Goal: Answer question/provide support: Answer question/provide support

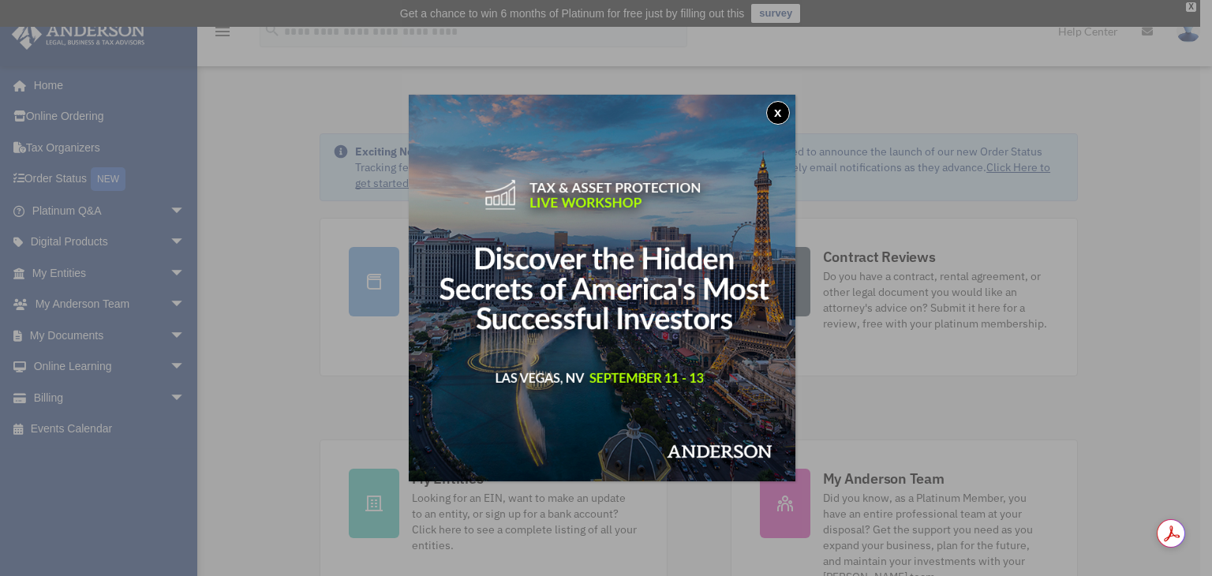
click at [784, 111] on button "x" at bounding box center [778, 113] width 24 height 24
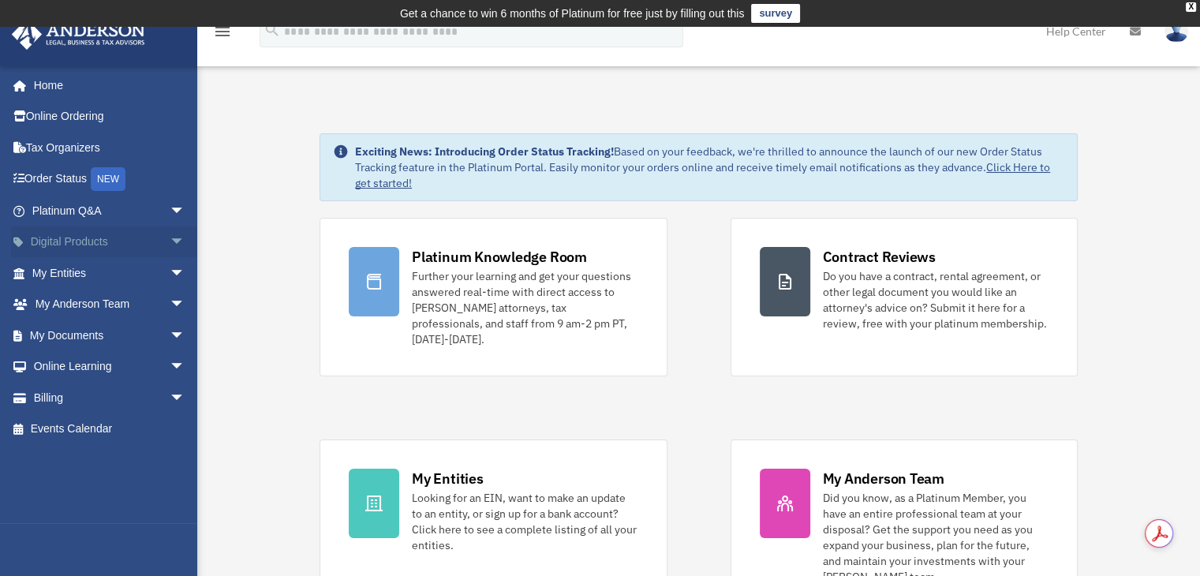
click at [170, 239] on span "arrow_drop_down" at bounding box center [186, 242] width 32 height 32
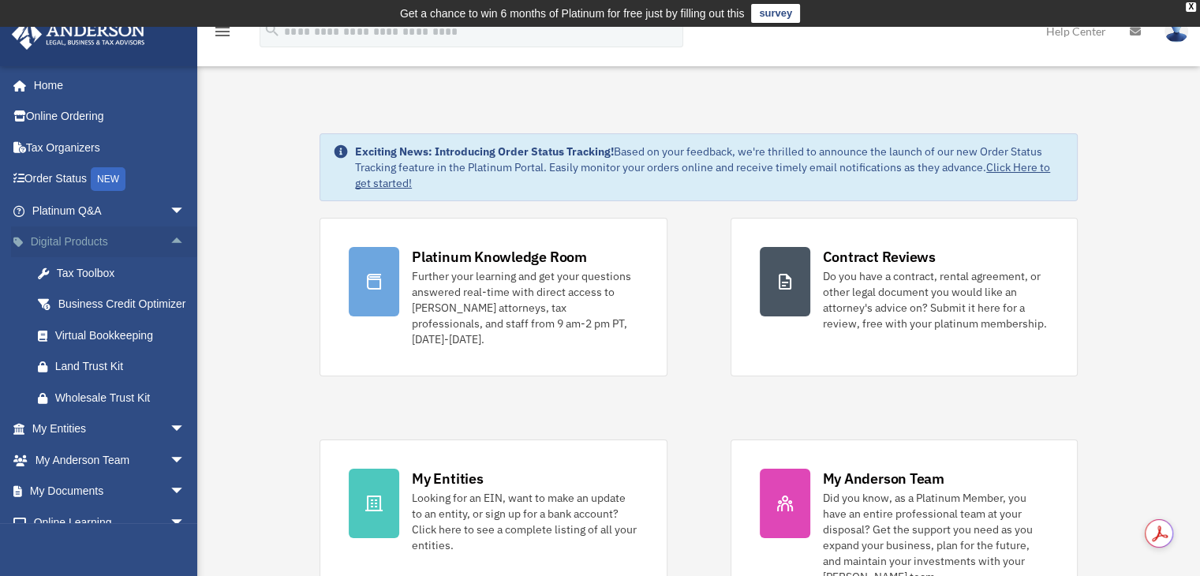
click at [170, 225] on span "arrow_drop_down" at bounding box center [186, 211] width 32 height 32
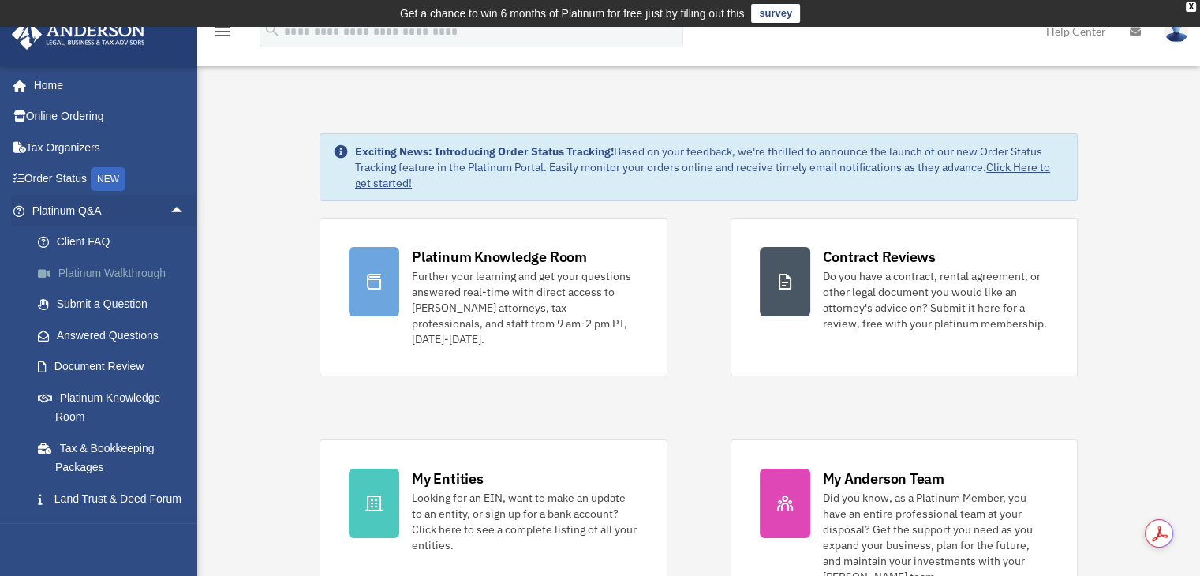
click at [132, 283] on link "Platinum Walkthrough" at bounding box center [115, 273] width 187 height 32
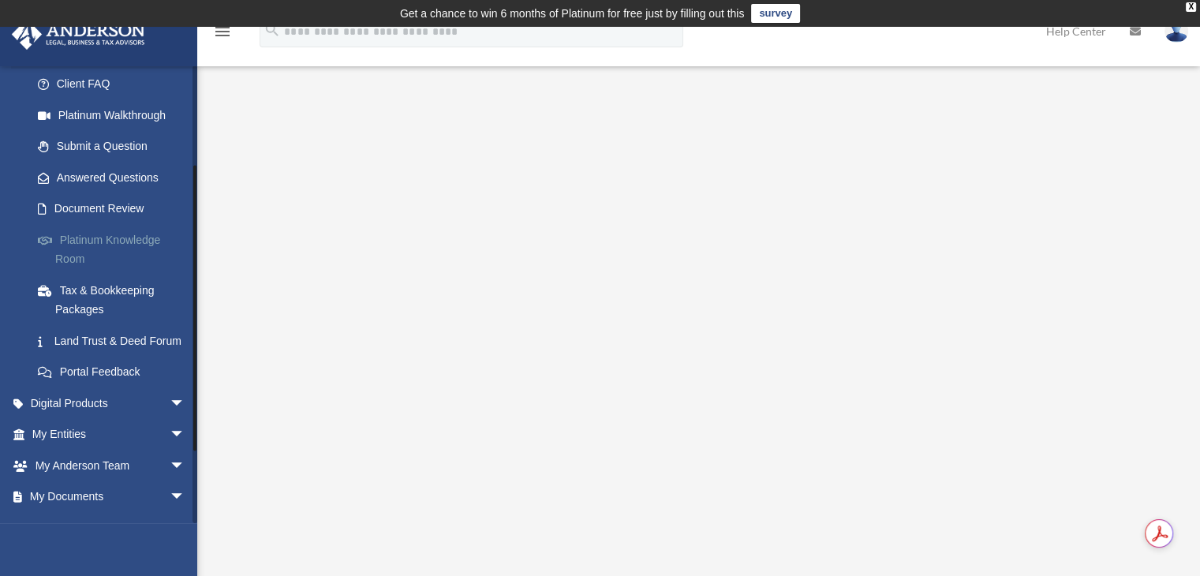
scroll to position [79, 0]
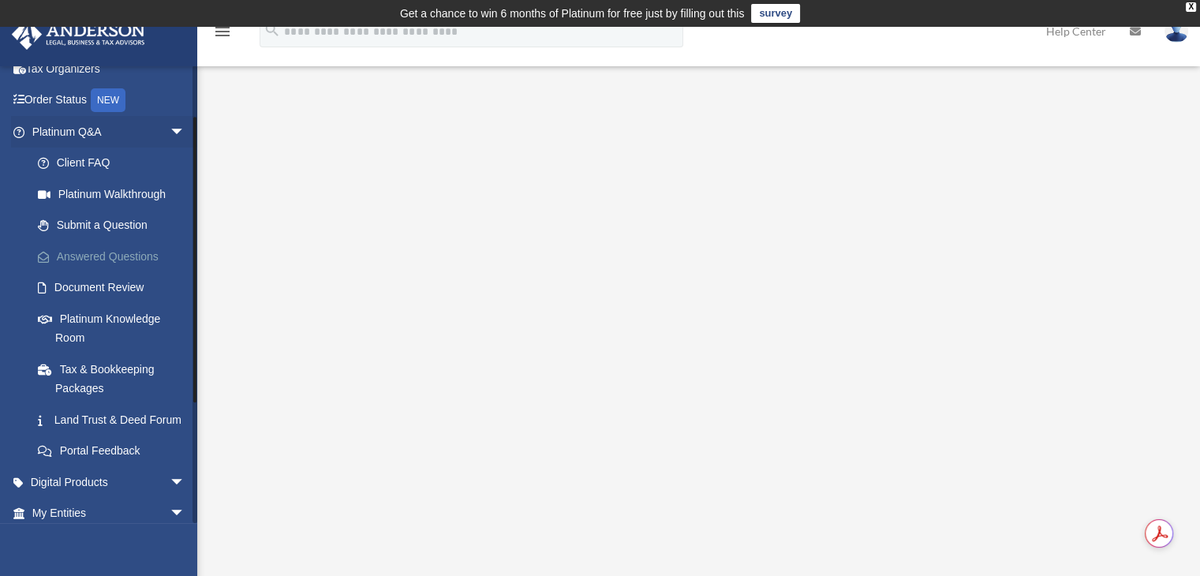
click at [110, 248] on link "Answered Questions" at bounding box center [115, 257] width 187 height 32
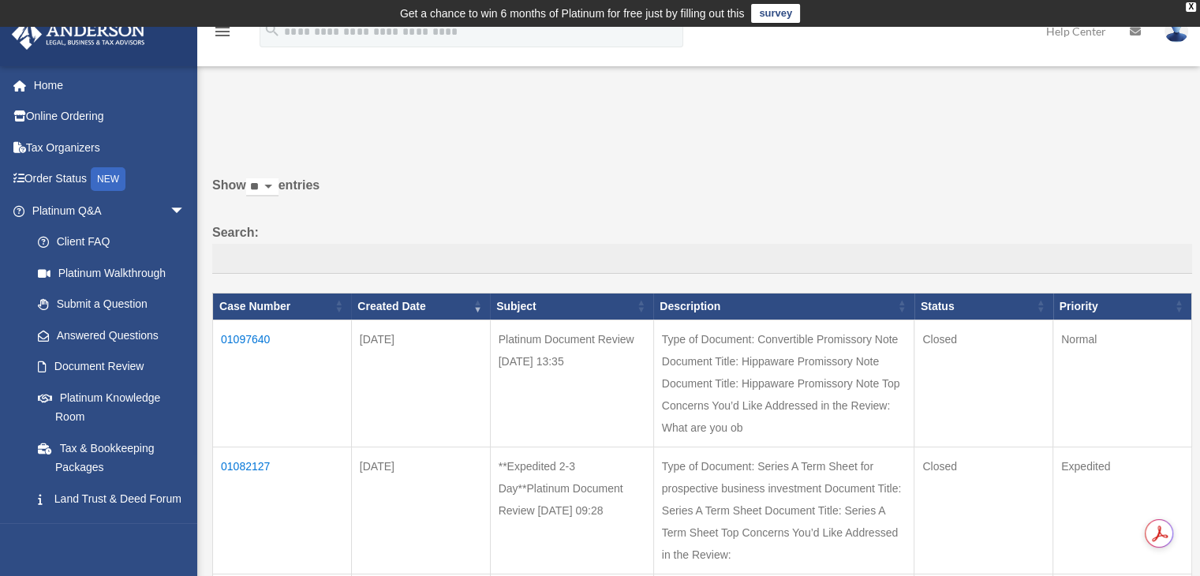
click at [248, 338] on td "01097640" at bounding box center [282, 382] width 139 height 127
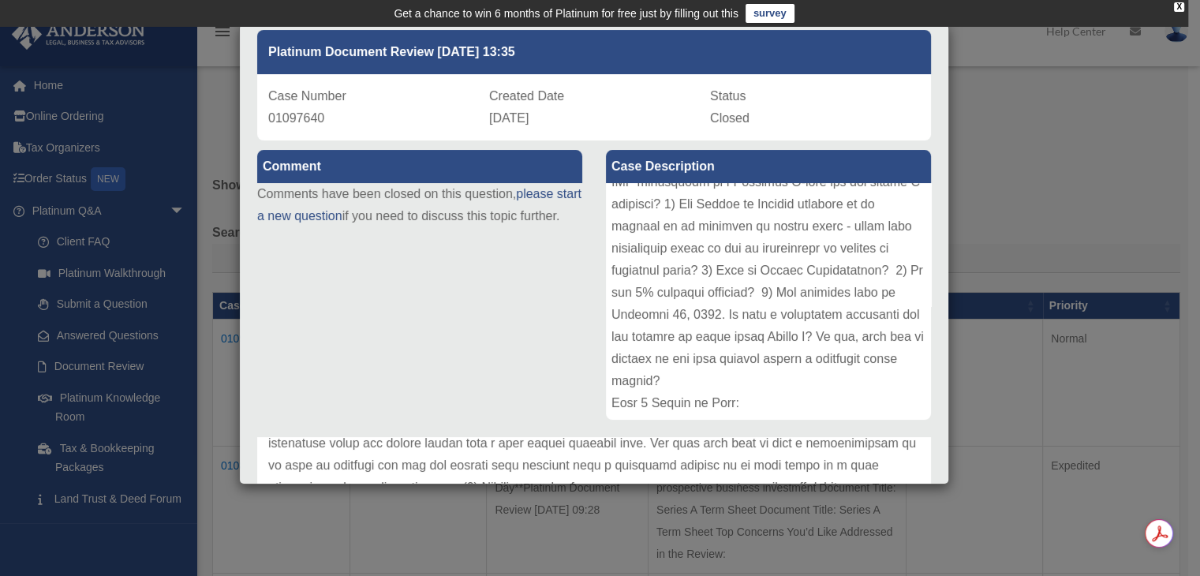
scroll to position [385, 0]
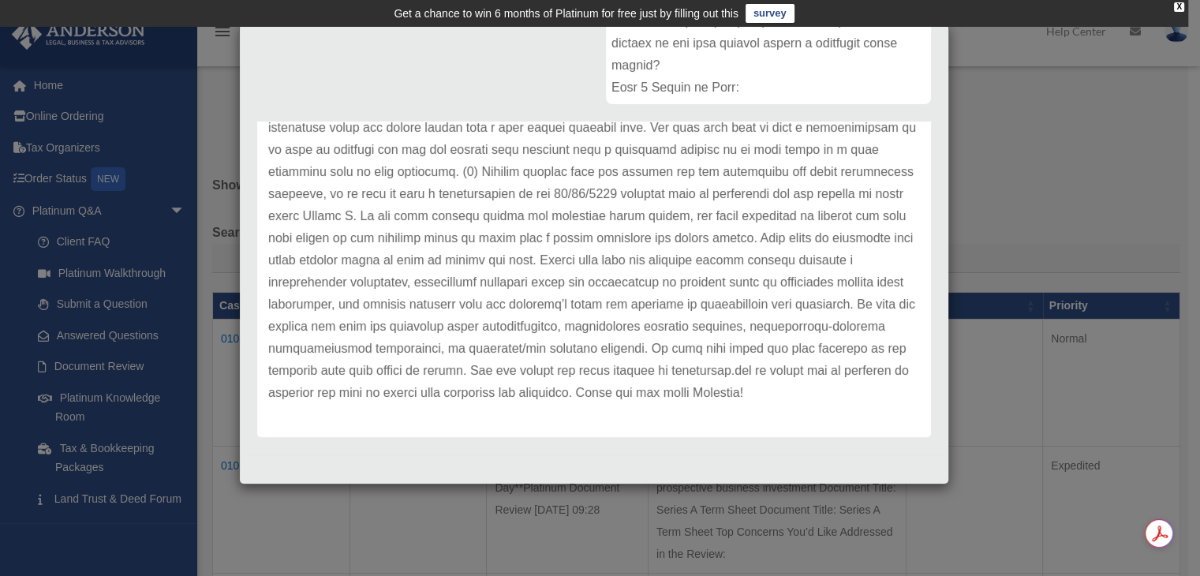
click at [689, 235] on p at bounding box center [594, 61] width 652 height 685
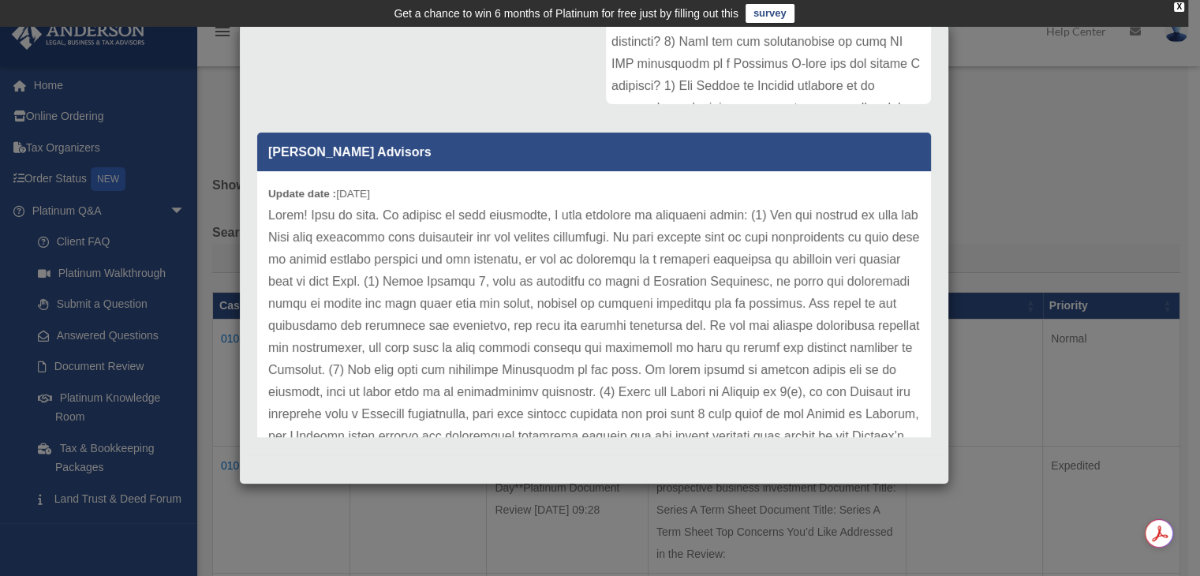
scroll to position [696, 0]
click at [723, 352] on p at bounding box center [594, 546] width 652 height 685
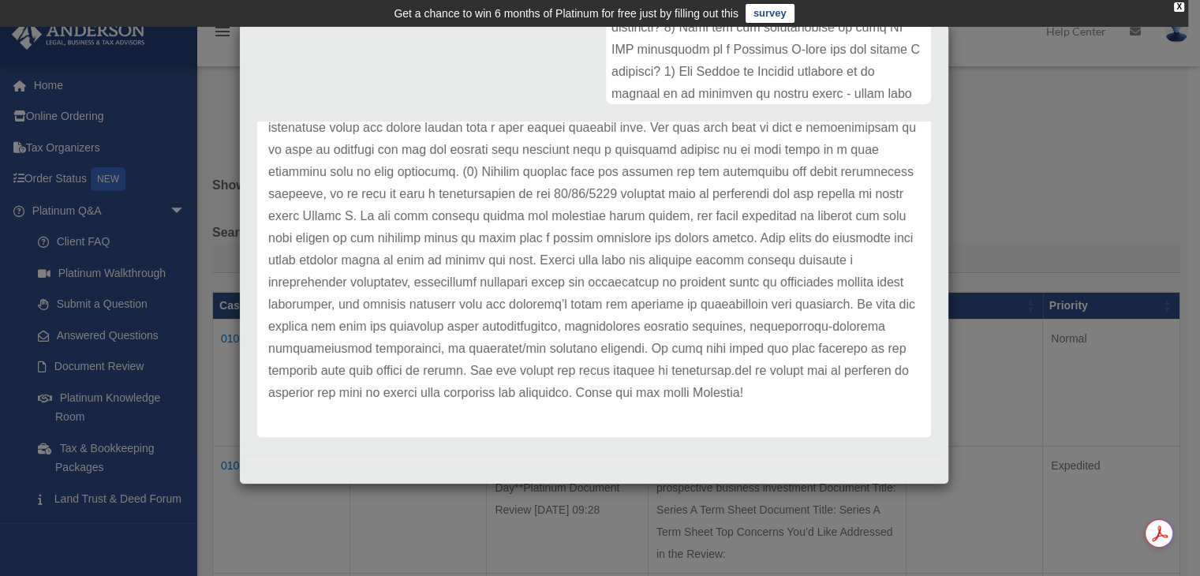
scroll to position [79, 0]
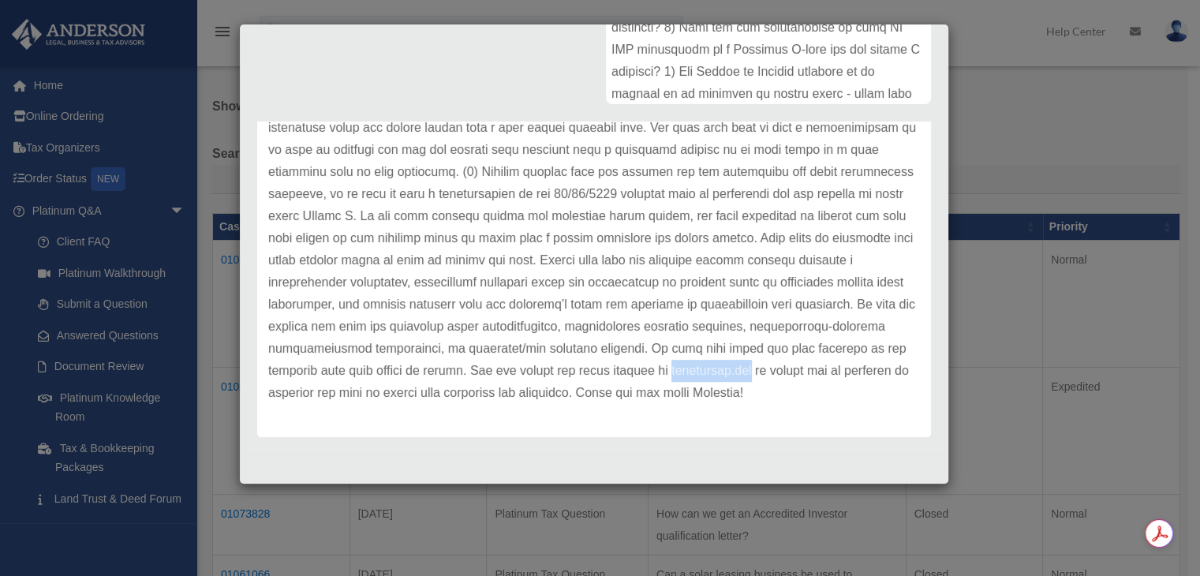
drag, startPoint x: 416, startPoint y: 374, endPoint x: 502, endPoint y: 364, distance: 85.8
click at [502, 364] on p at bounding box center [594, 61] width 652 height 685
copy p "[DOMAIN_NAME]"
